Goal: Task Accomplishment & Management: Use online tool/utility

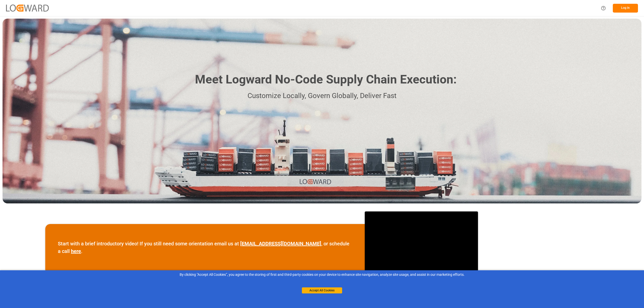
drag, startPoint x: 627, startPoint y: 5, endPoint x: 630, endPoint y: -2, distance: 7.4
click at [630, 0] on html "Log In Meet Logward No-Code Supply Chain Execution: Customize Locally, Govern G…" at bounding box center [322, 154] width 644 height 308
click at [625, 8] on button "Log In" at bounding box center [625, 8] width 25 height 9
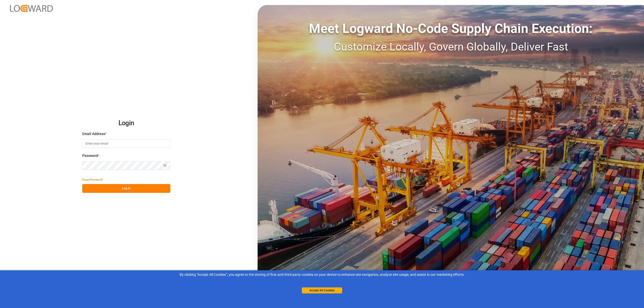
type input "[EMAIL_ADDRESS][PERSON_NAME][DOMAIN_NAME]"
click at [150, 188] on button "Log In" at bounding box center [126, 188] width 88 height 9
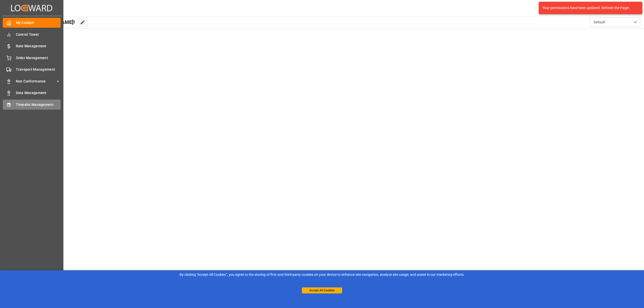
click at [14, 103] on div "Timeslot Management Timeslot Management" at bounding box center [32, 105] width 58 height 10
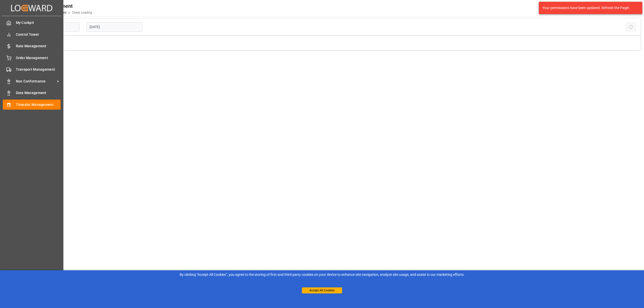
type input "Chezy Loading"
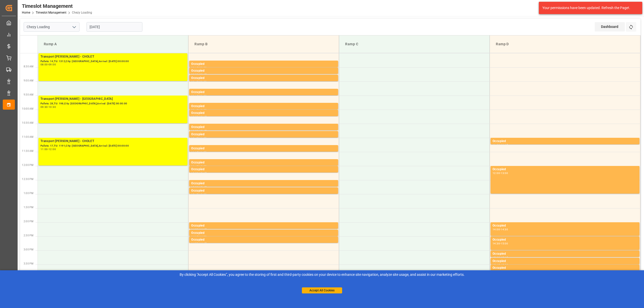
drag, startPoint x: 632, startPoint y: 26, endPoint x: 563, endPoint y: 10, distance: 71.3
click at [632, 26] on icon at bounding box center [631, 26] width 5 height 5
